Goal: Transaction & Acquisition: Purchase product/service

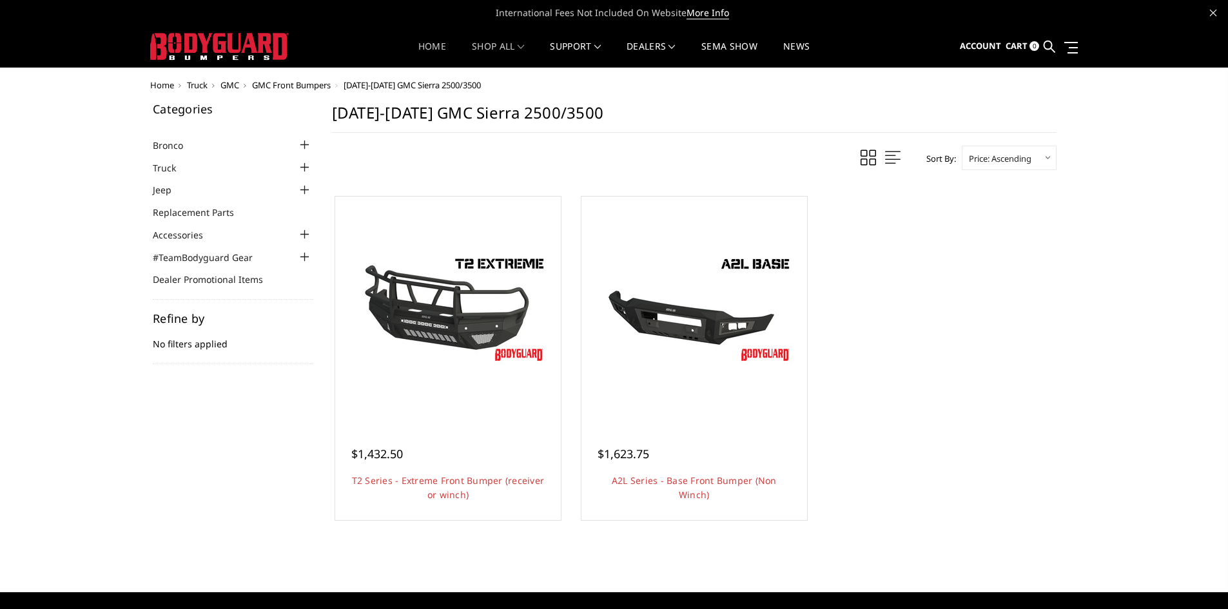
click at [424, 43] on link "Home" at bounding box center [433, 54] width 28 height 25
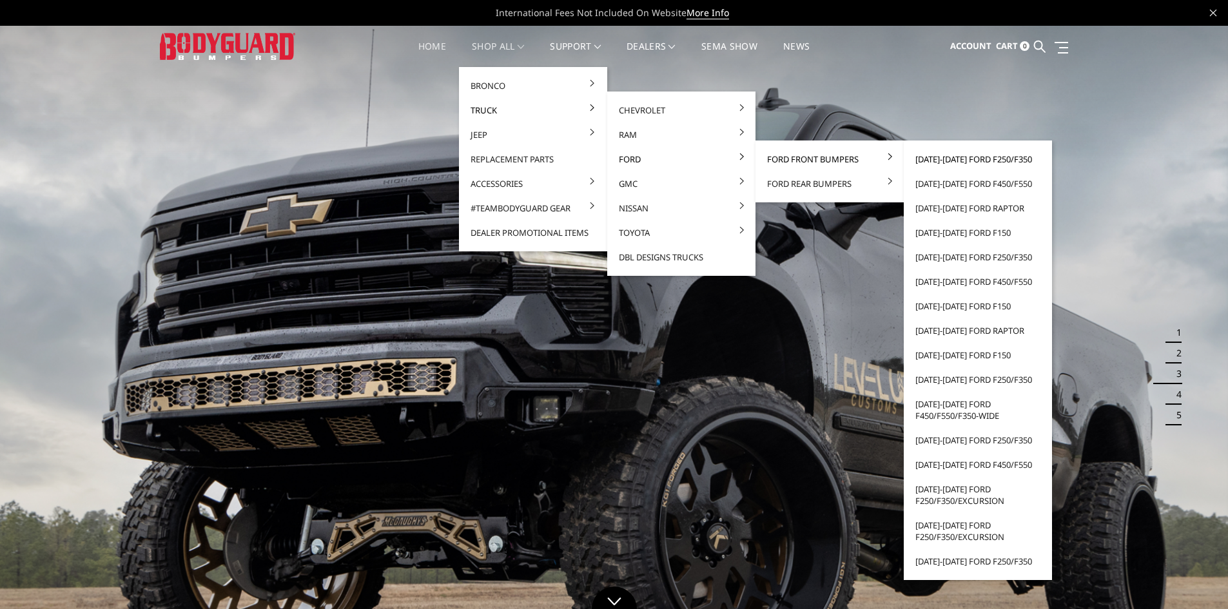
click at [983, 158] on link "[DATE]-[DATE] Ford F250/F350" at bounding box center [978, 159] width 138 height 25
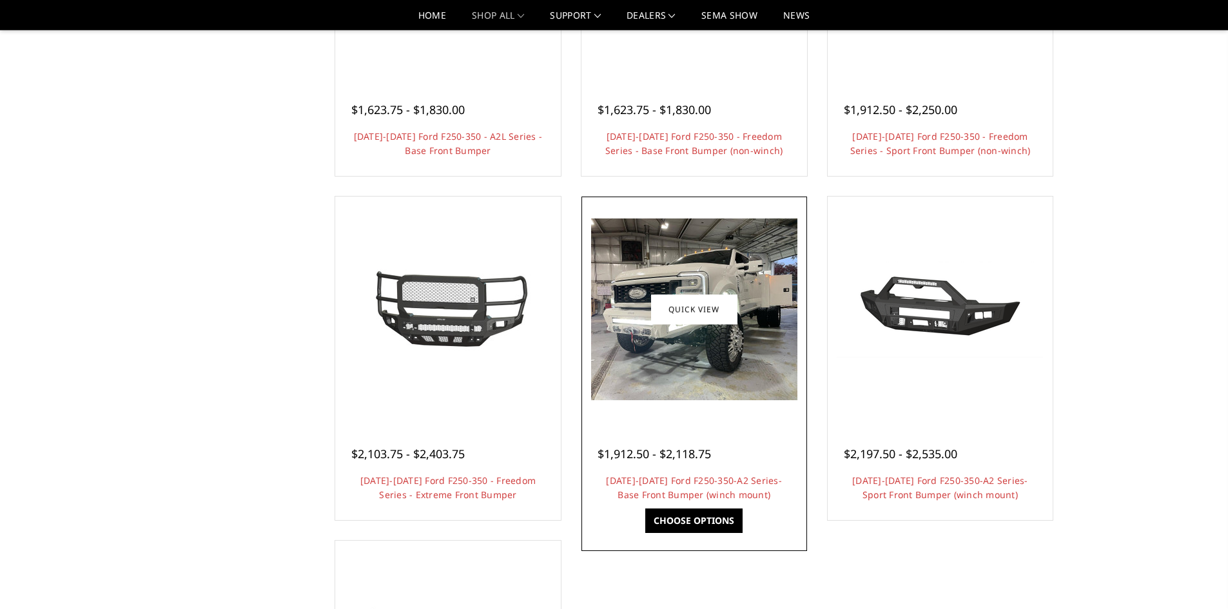
scroll to position [451, 0]
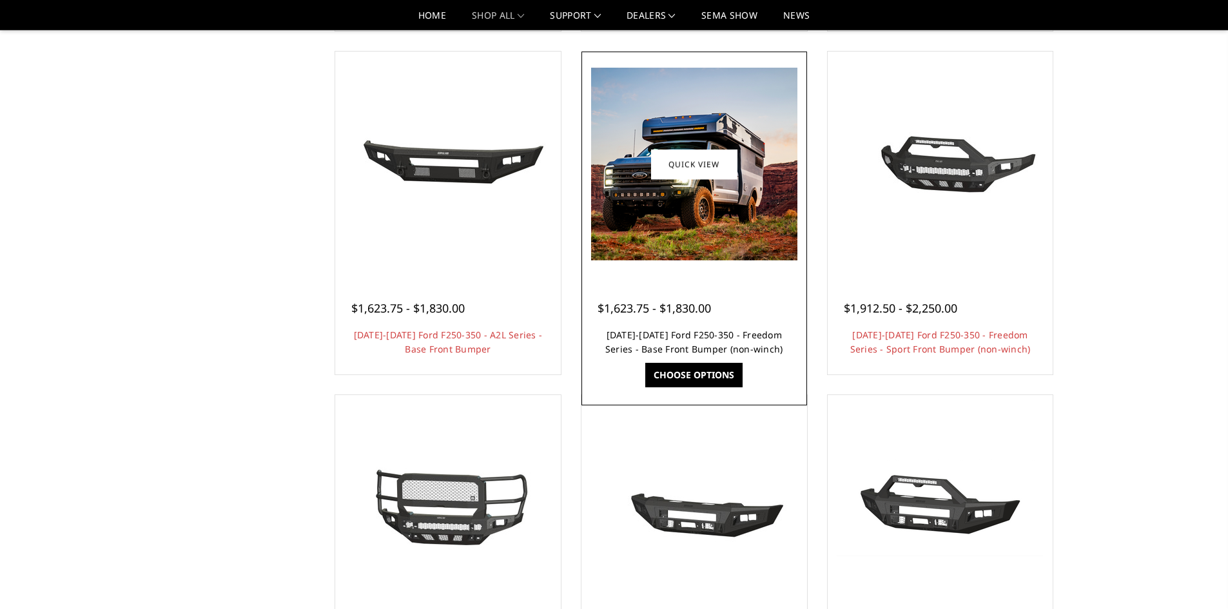
click at [706, 333] on link "[DATE]-[DATE] Ford F250-350 - Freedom Series - Base Front Bumper (non-winch)" at bounding box center [695, 342] width 178 height 26
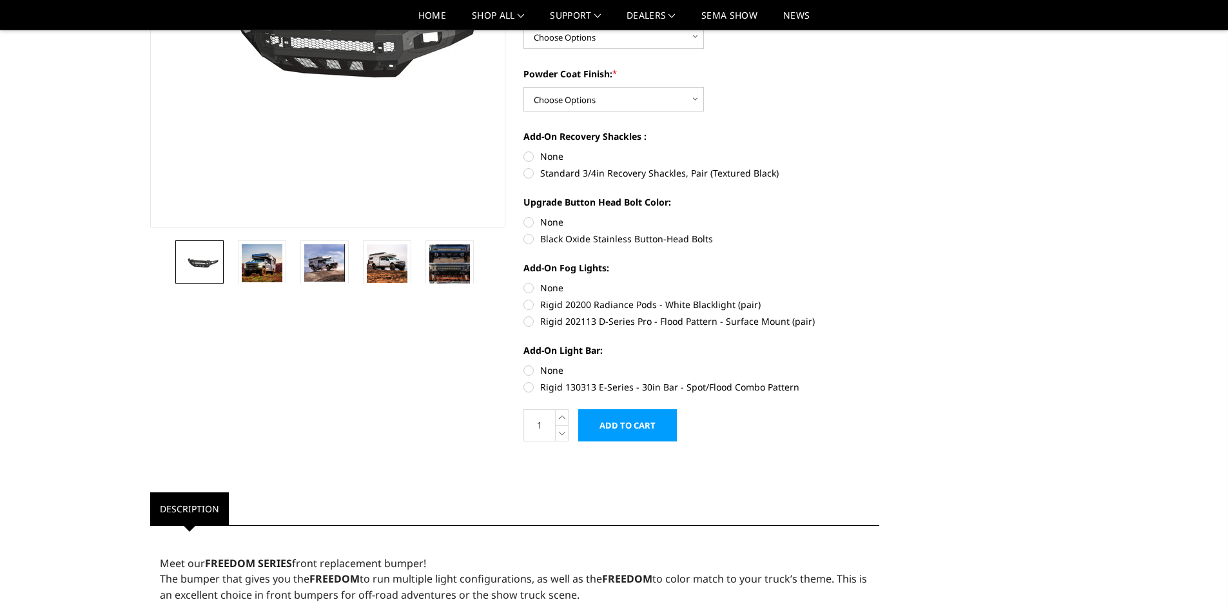
scroll to position [258, 0]
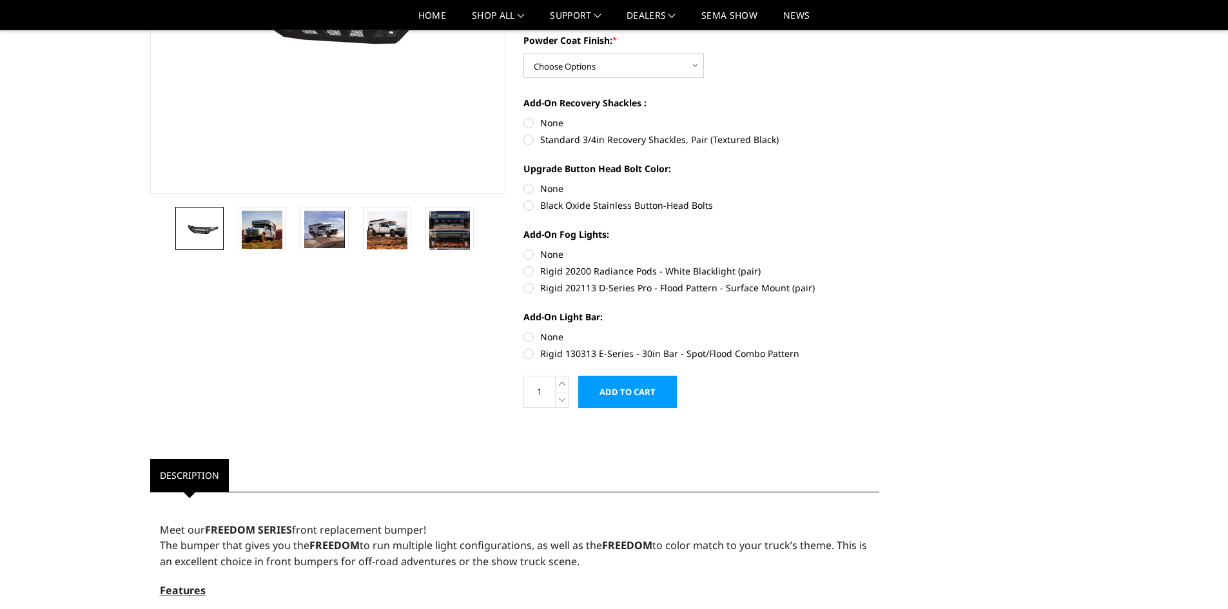
drag, startPoint x: 595, startPoint y: 287, endPoint x: 558, endPoint y: 286, distance: 37.4
click at [558, 286] on label "Rigid 202113 D-Series Pro - Flood Pattern - Surface Mount (pair)" at bounding box center [702, 288] width 356 height 14
click at [880, 265] on input "Rigid 202113 D-Series Pro - Flood Pattern - Surface Mount (pair)" at bounding box center [880, 264] width 1 height 1
radio input "true"
